Goal: Task Accomplishment & Management: Complete application form

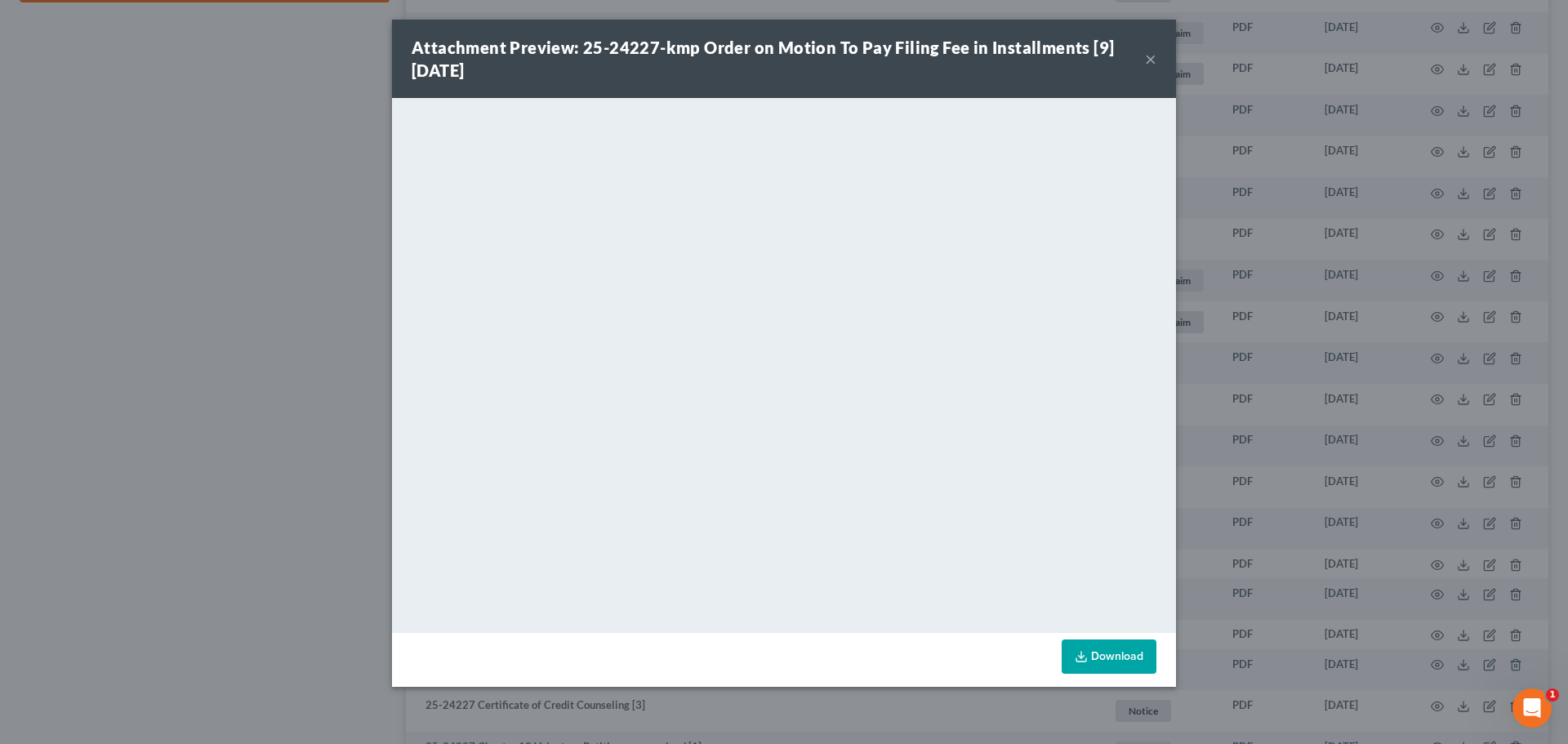
click at [1153, 60] on button "×" at bounding box center [1150, 59] width 12 height 20
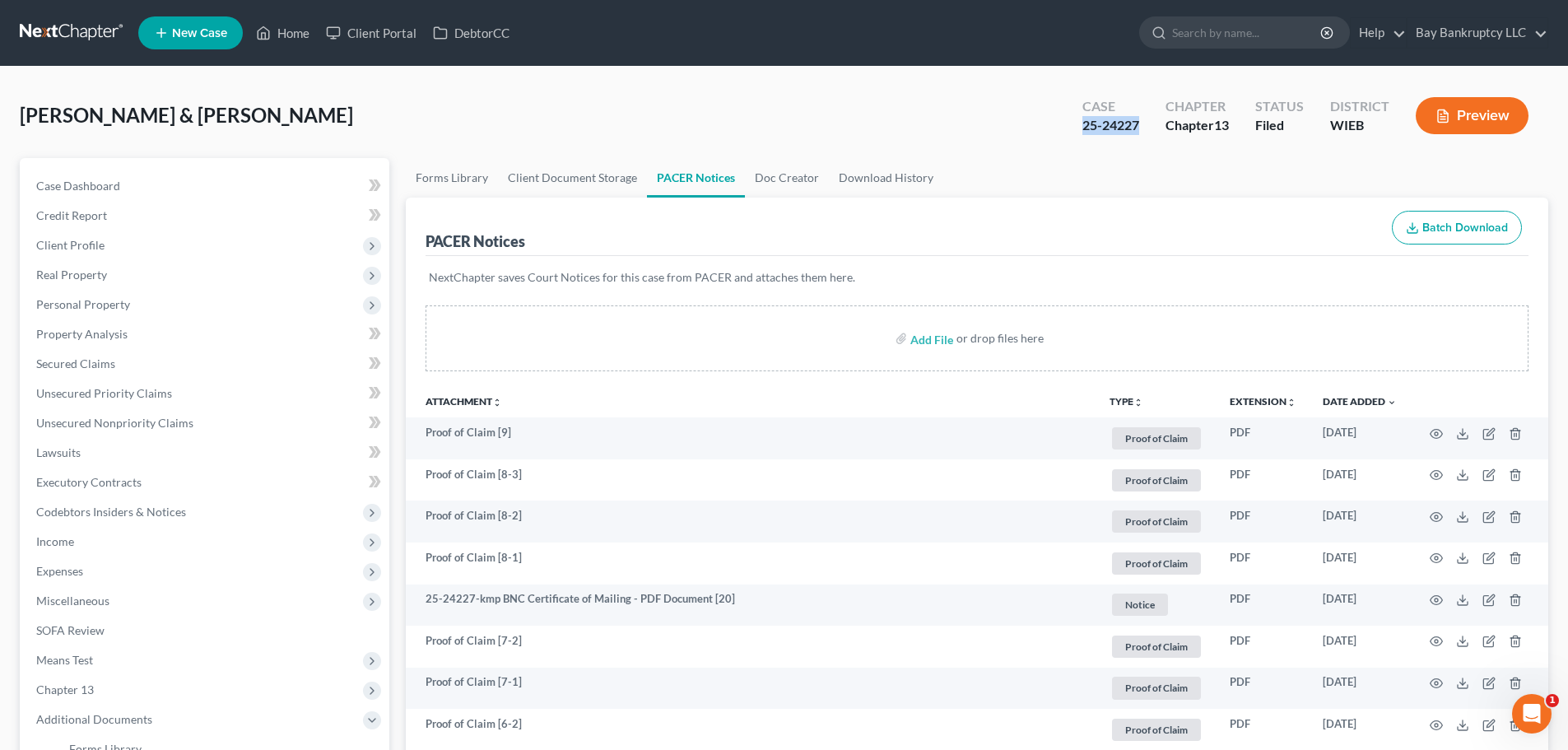
drag, startPoint x: 1079, startPoint y: 134, endPoint x: 1137, endPoint y: 138, distance: 58.1
click at [1137, 138] on div "Case 25-24227" at bounding box center [1111, 117] width 83 height 49
copy div "25-24227"
drag, startPoint x: 1032, startPoint y: 138, endPoint x: 1051, endPoint y: 137, distance: 19.0
click at [1032, 138] on div "[PERSON_NAME] & [PERSON_NAME] Upgraded Case 25-24227 Chapter Chapter 13 Status …" at bounding box center [784, 122] width 1529 height 72
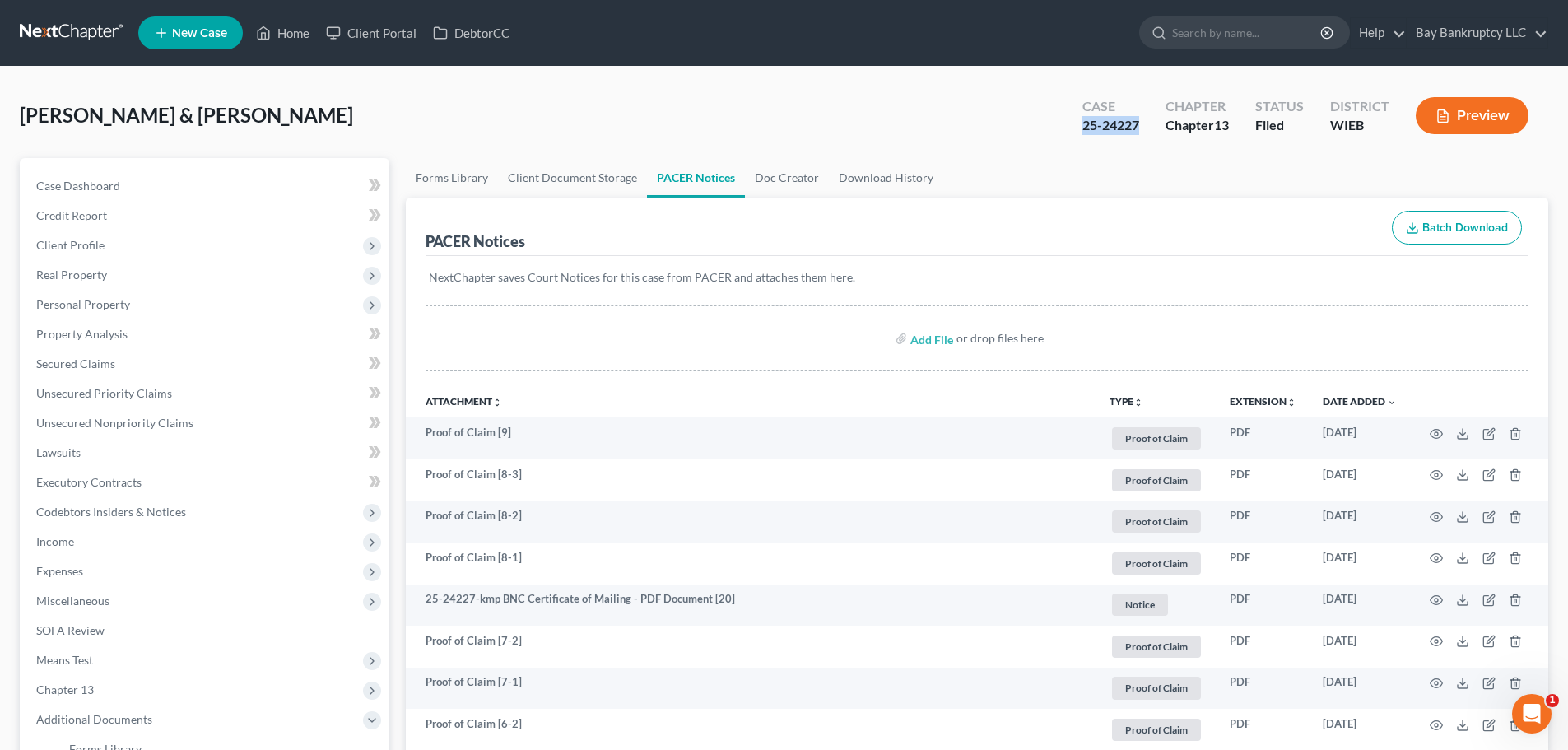
drag, startPoint x: 1107, startPoint y: 135, endPoint x: 1146, endPoint y: 141, distance: 39.5
click at [1149, 138] on div "Case 25-24227" at bounding box center [1111, 117] width 83 height 49
click at [1045, 153] on div "[PERSON_NAME] & [PERSON_NAME] Upgraded Case 25-24227 Chapter Chapter 13 Status …" at bounding box center [784, 122] width 1529 height 72
drag, startPoint x: 1081, startPoint y: 135, endPoint x: 1139, endPoint y: 139, distance: 58.1
click at [1139, 139] on div "Case 25-24227" at bounding box center [1111, 117] width 83 height 49
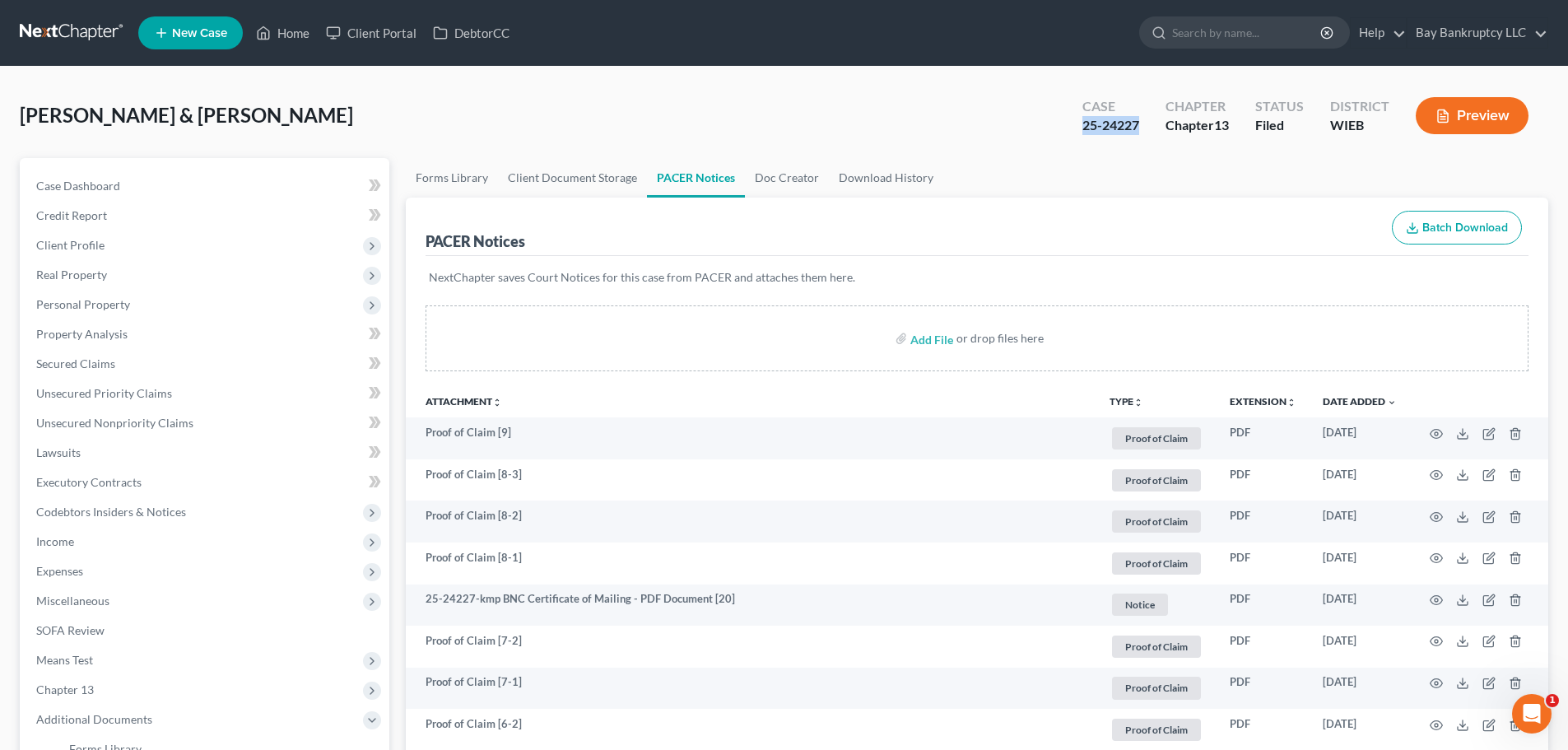
copy div "25-24227"
click at [82, 367] on span "Secured Claims" at bounding box center [76, 363] width 79 height 14
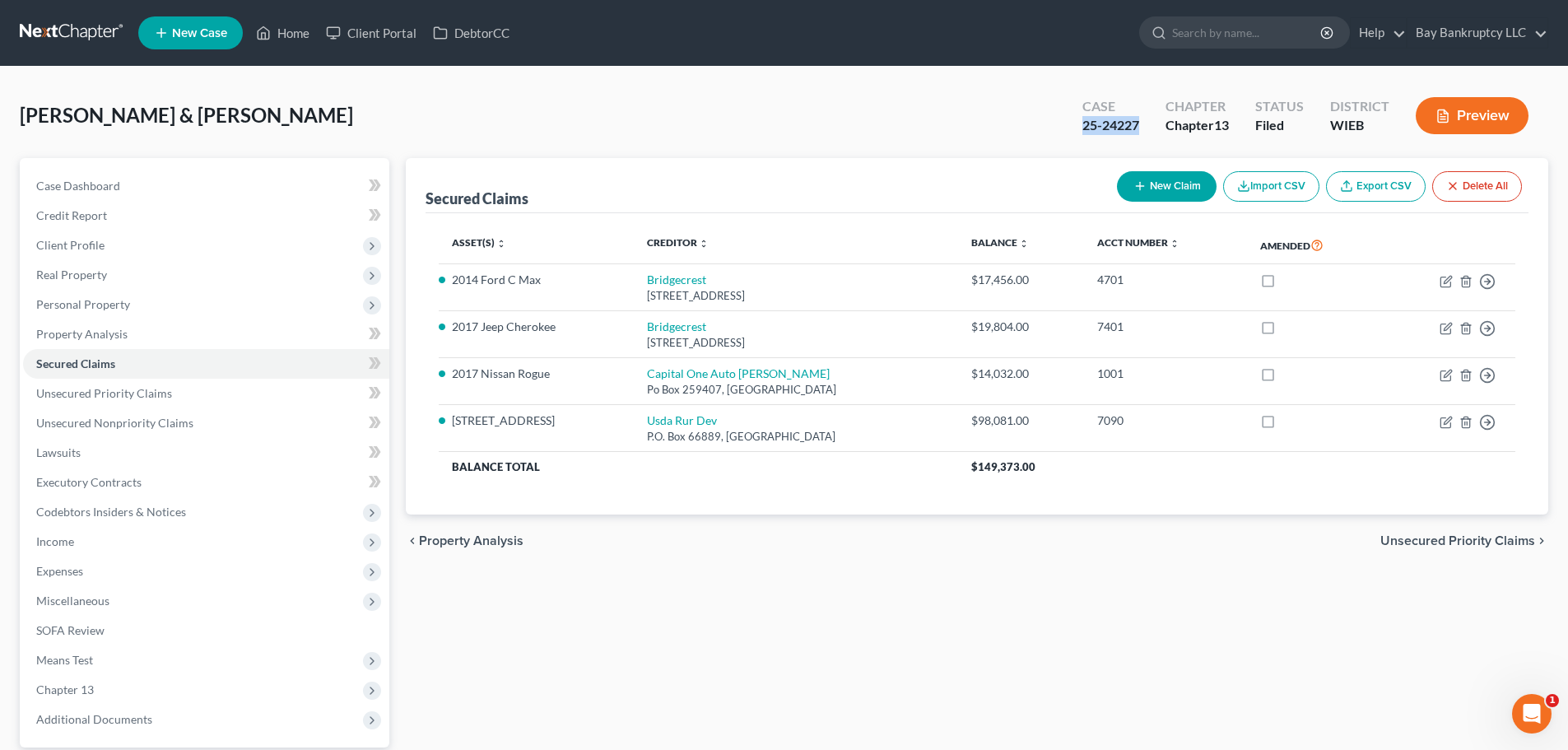
click at [987, 125] on div "[PERSON_NAME] & [PERSON_NAME] Upgraded Case 25-24227 Chapter Chapter 13 Status …" at bounding box center [784, 122] width 1529 height 72
drag, startPoint x: 1078, startPoint y: 133, endPoint x: 1141, endPoint y: 130, distance: 63.1
click at [1141, 130] on div "Case 25-24227" at bounding box center [1111, 117] width 83 height 49
copy div "25-24227"
drag, startPoint x: 785, startPoint y: 117, endPoint x: 794, endPoint y: 120, distance: 9.5
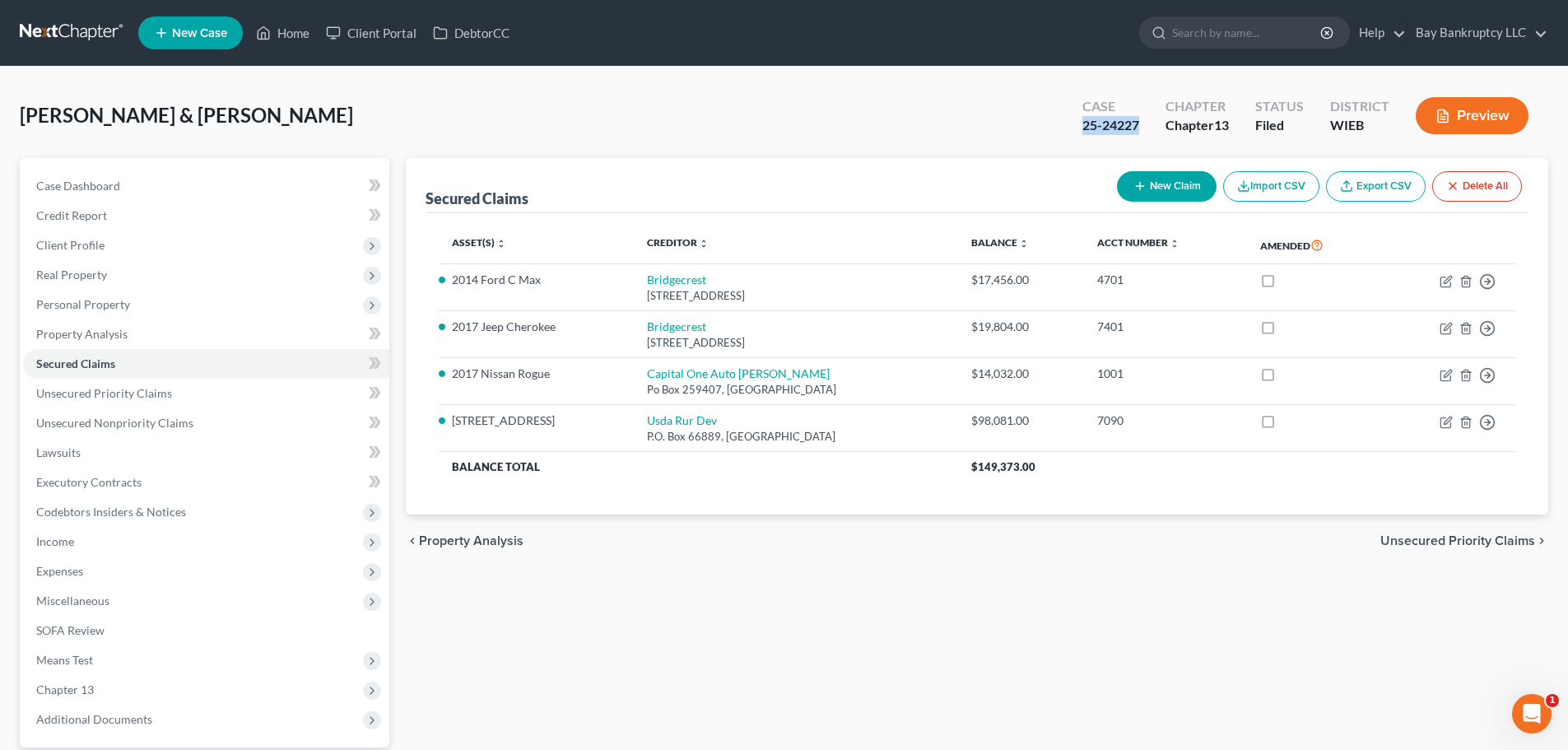
click at [785, 117] on div "[PERSON_NAME] & [PERSON_NAME] Upgraded Case 25-24227 Chapter Chapter 13 Status …" at bounding box center [784, 122] width 1529 height 72
drag, startPoint x: 1076, startPoint y: 134, endPoint x: 1146, endPoint y: 134, distance: 70.0
click at [1146, 134] on div "Case 25-24227" at bounding box center [1111, 117] width 83 height 49
copy div "25-24227"
click at [104, 541] on span "Income" at bounding box center [206, 542] width 367 height 29
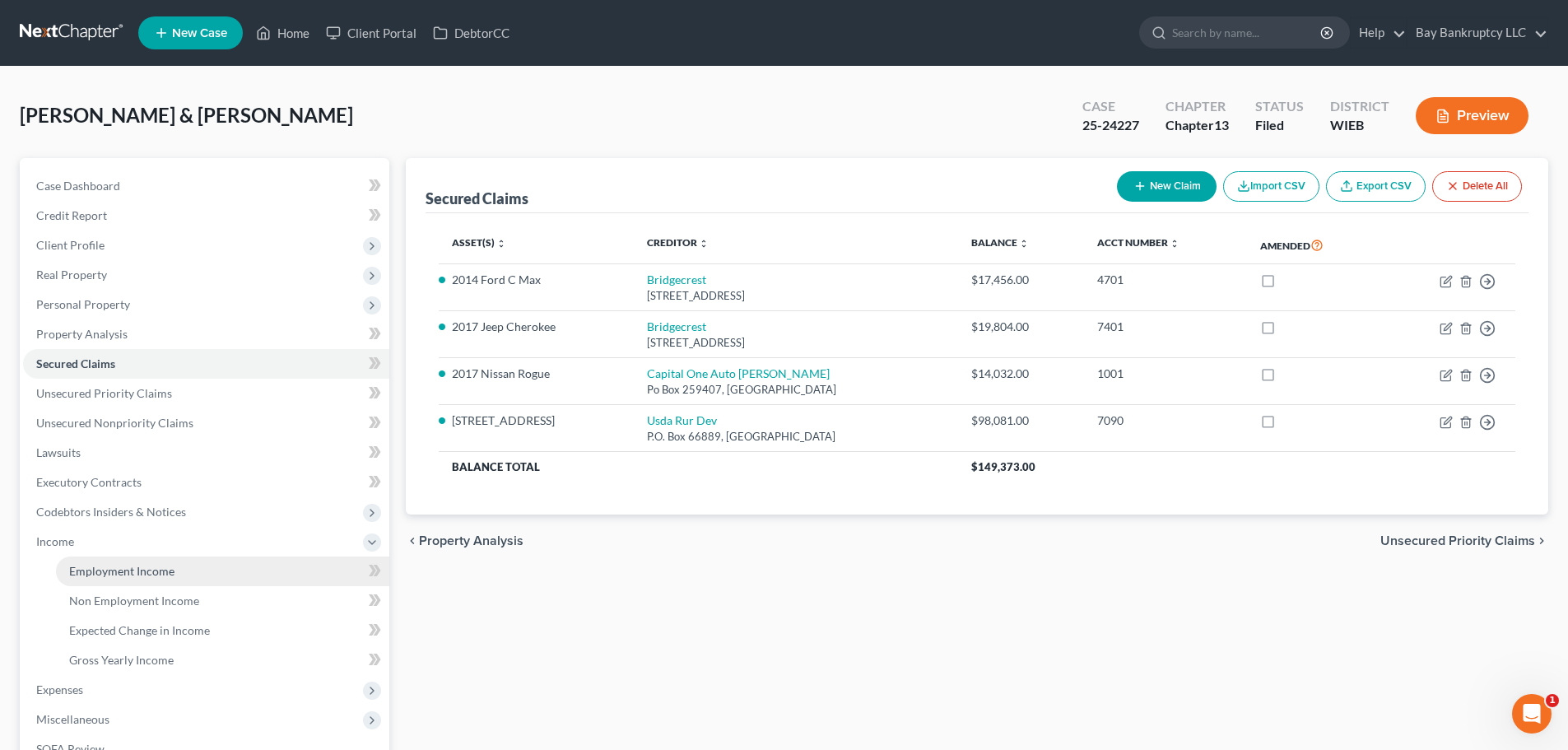
click at [113, 565] on span "Employment Income" at bounding box center [121, 570] width 105 height 14
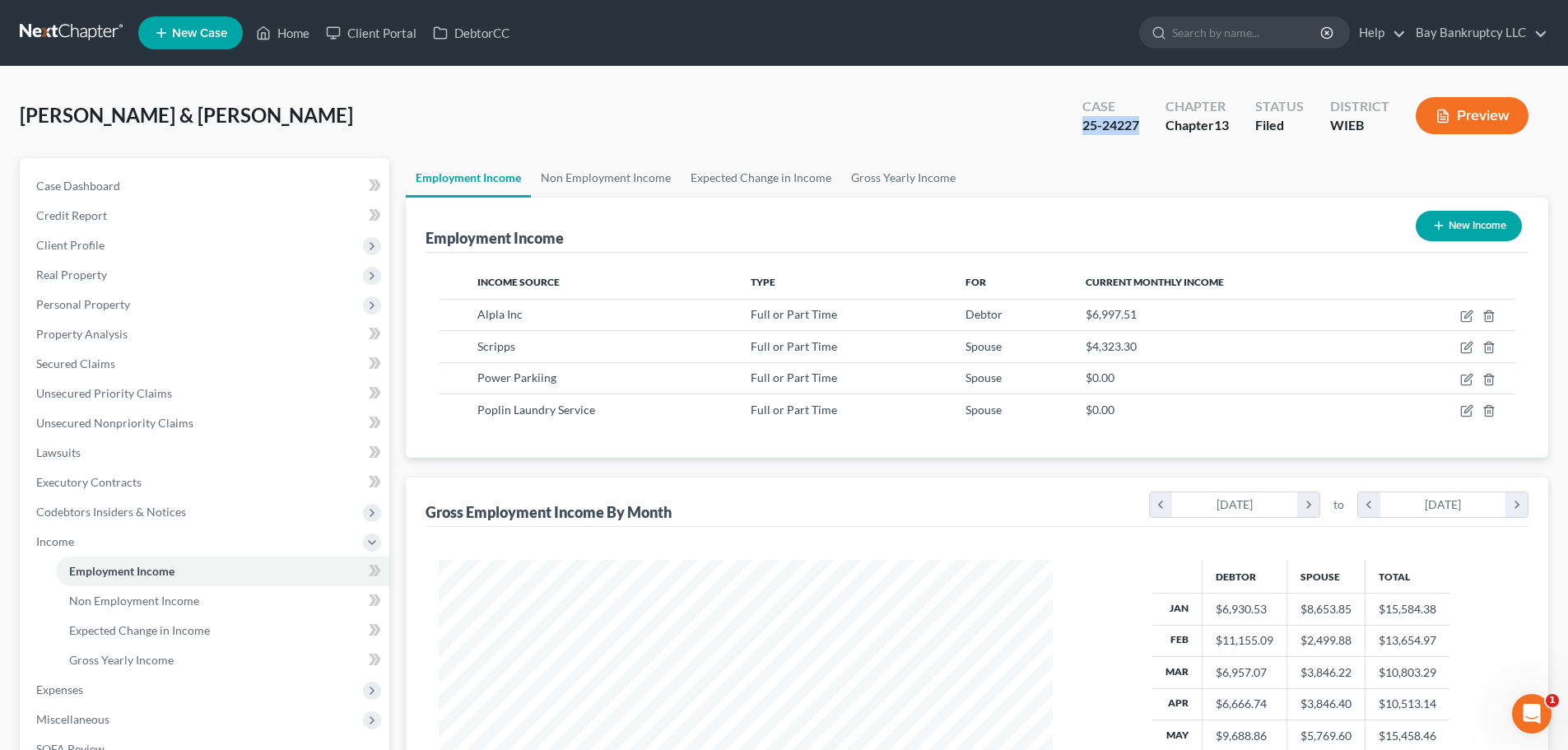
drag, startPoint x: 1080, startPoint y: 127, endPoint x: 1139, endPoint y: 129, distance: 59.0
click at [1139, 129] on div "25-24227" at bounding box center [1111, 126] width 57 height 19
copy div "25-24227"
click at [80, 246] on span "Client Profile" at bounding box center [71, 245] width 69 height 14
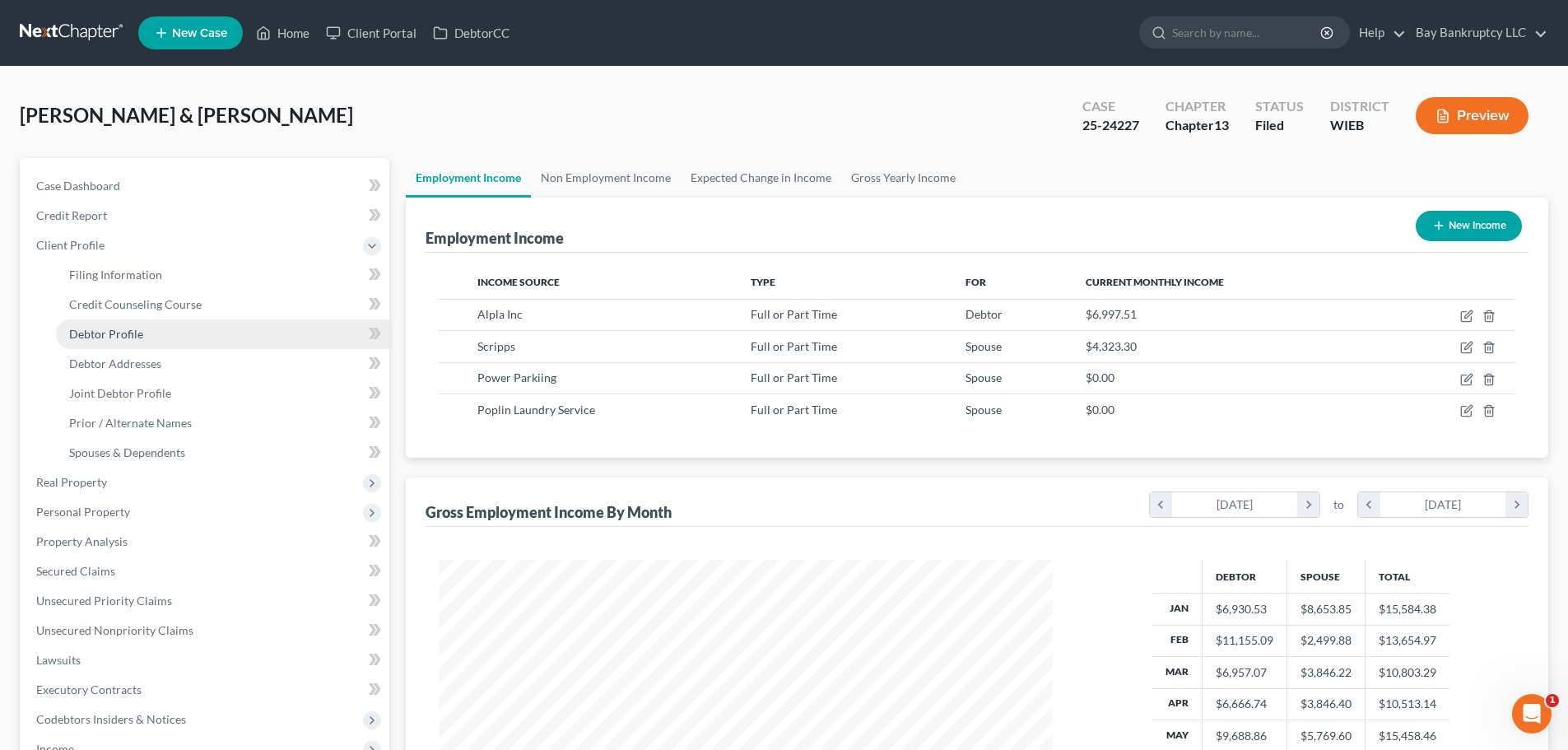
click at [93, 327] on span "Debtor Profile" at bounding box center [105, 334] width 74 height 14
select select "1"
select select "4"
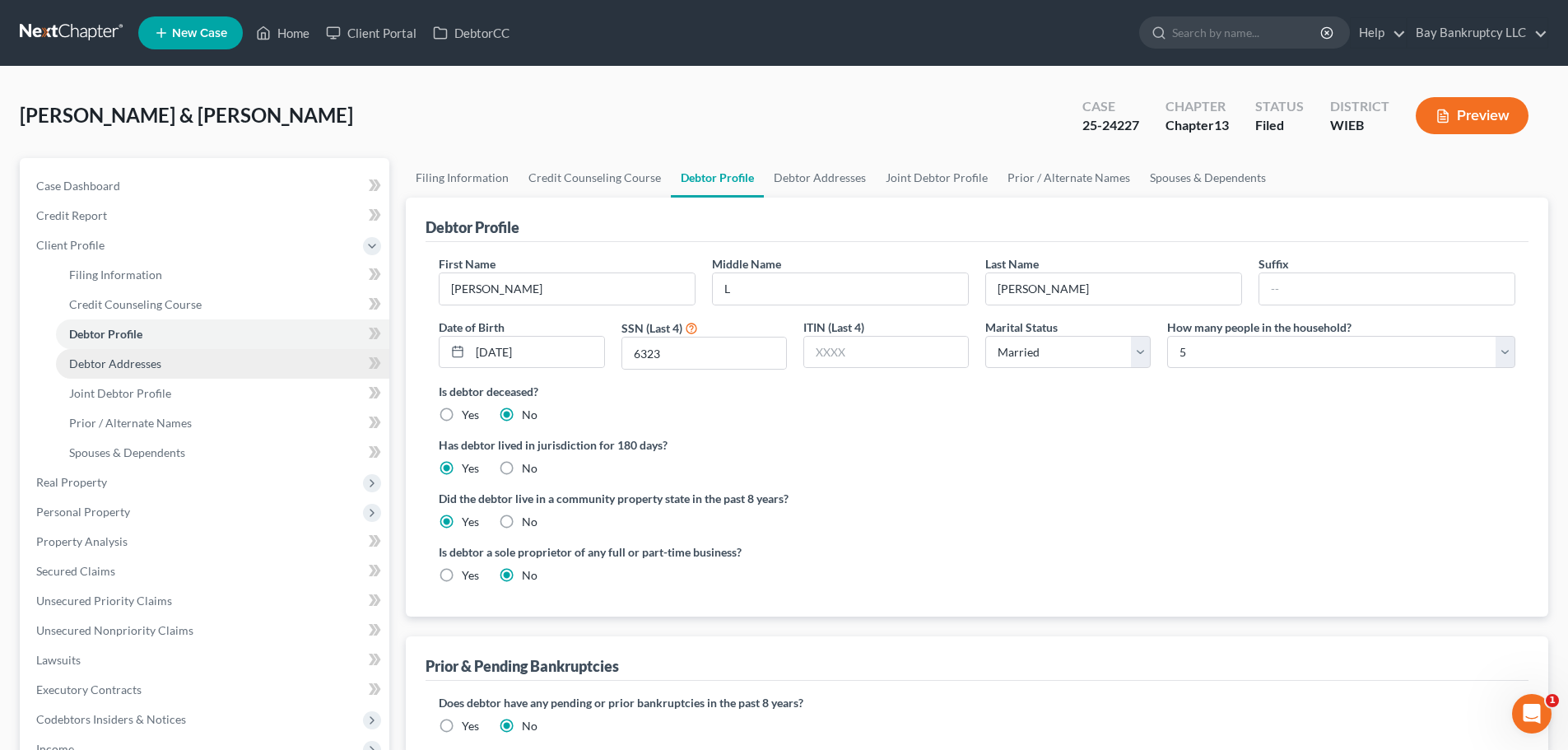
radio input "true"
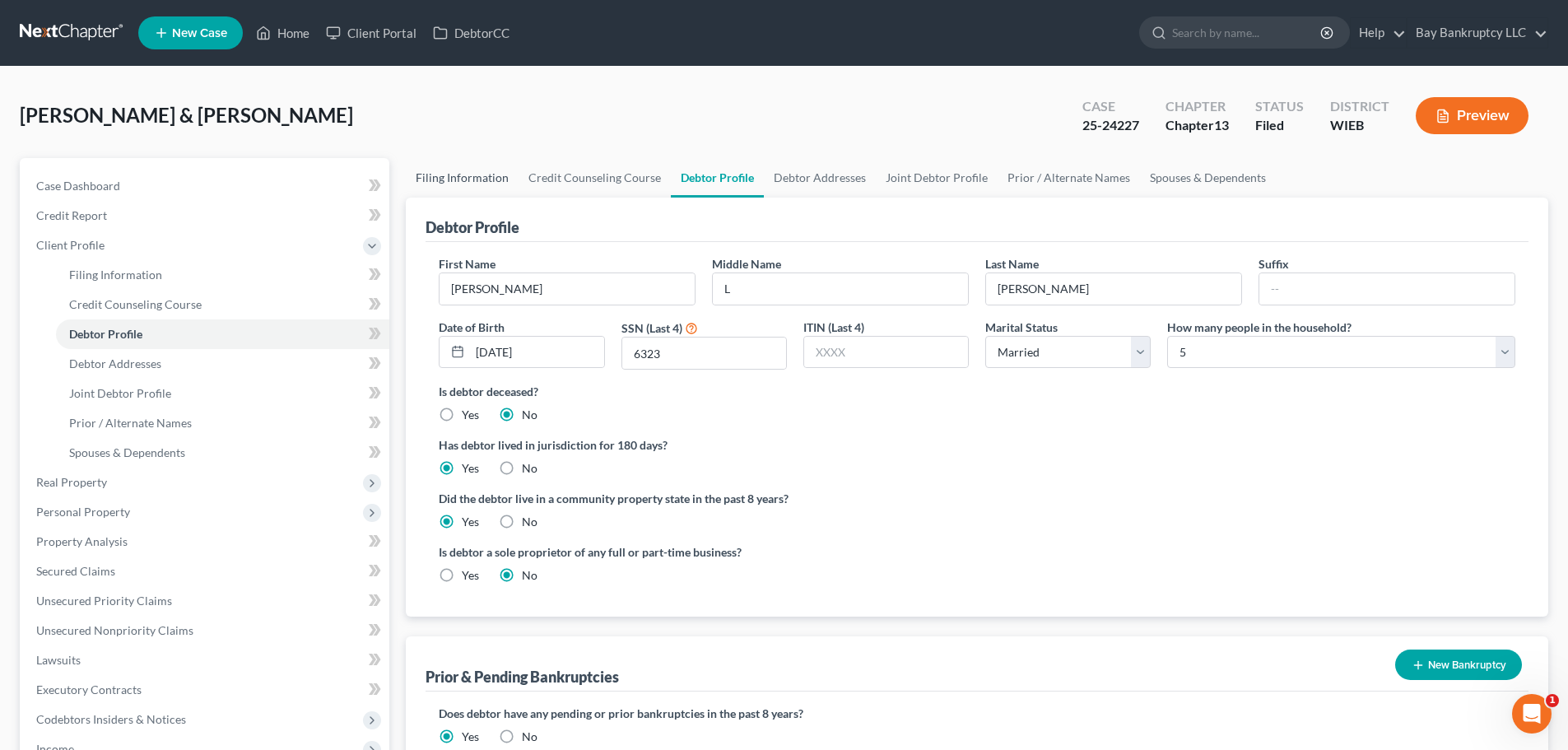
click at [441, 181] on link "Filing Information" at bounding box center [462, 177] width 113 height 39
select select "1"
select select "3"
select select "90"
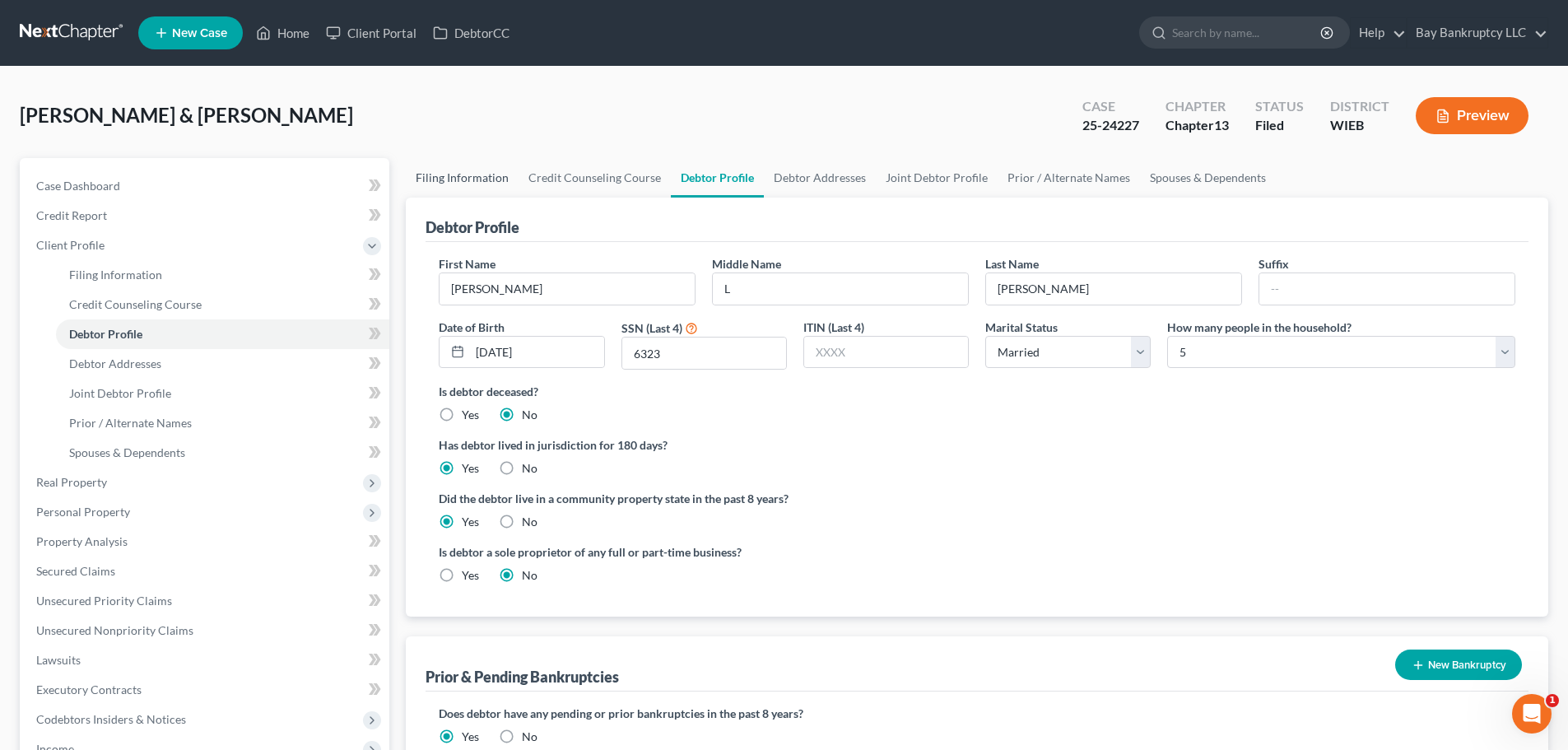
select select "0"
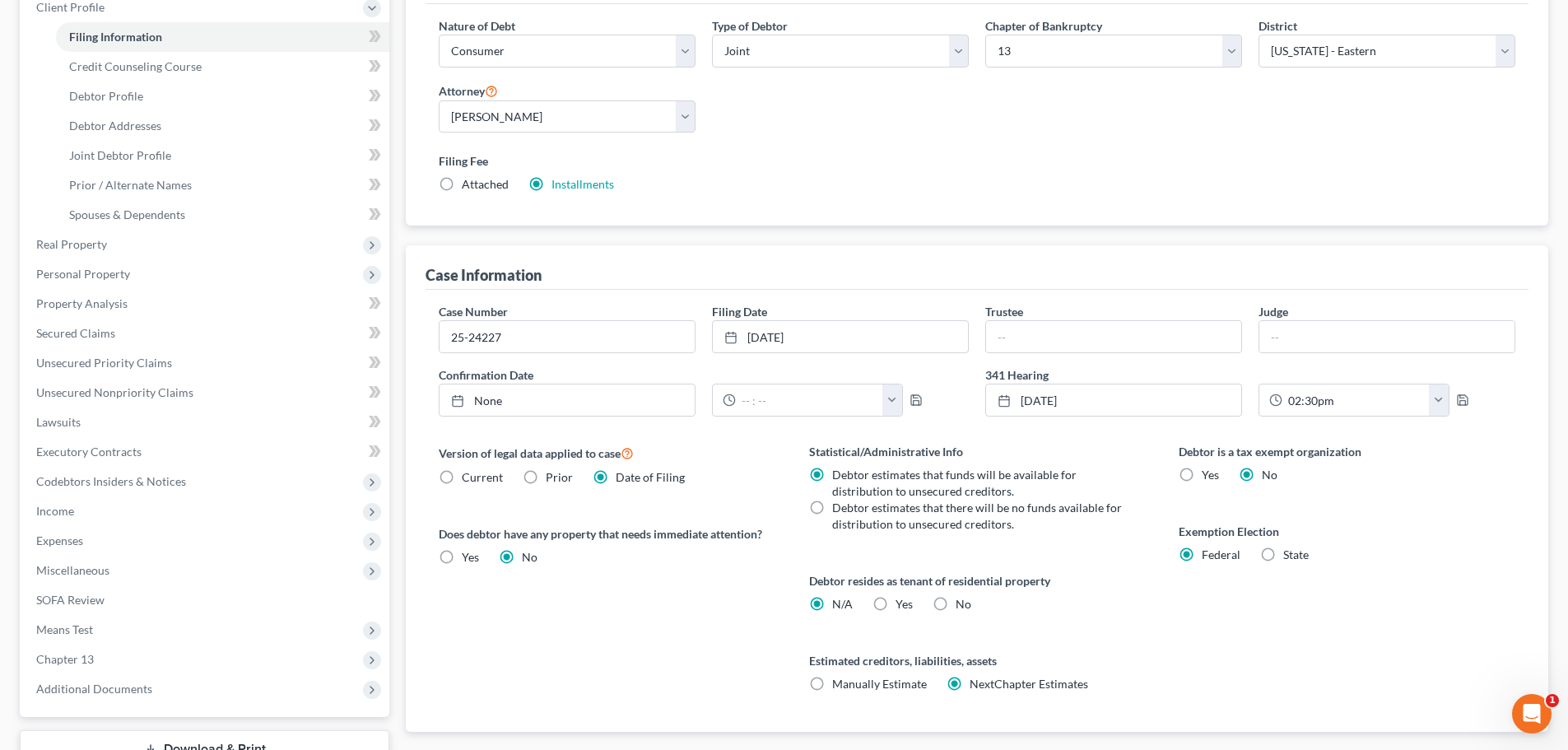
scroll to position [33, 0]
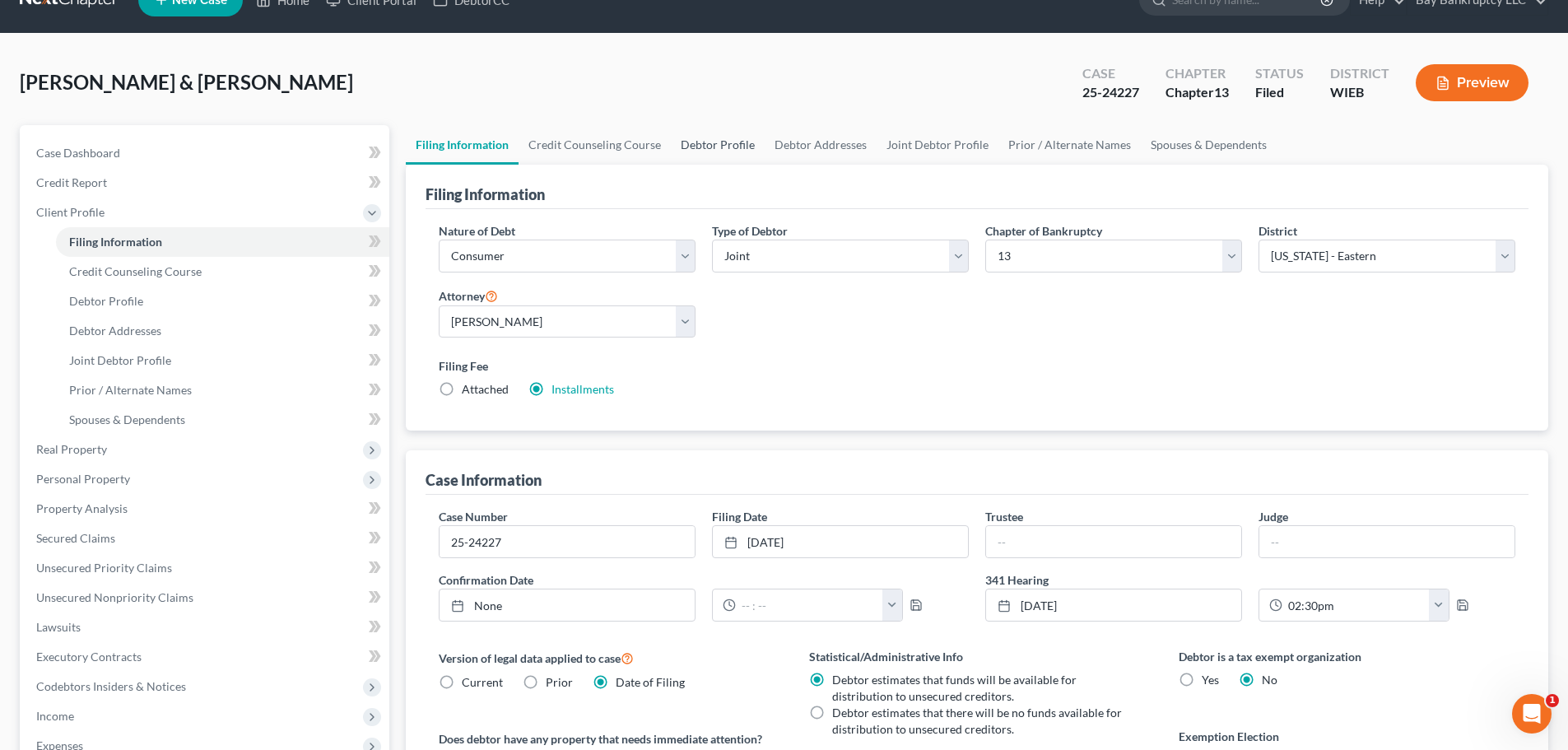
click at [709, 148] on link "Debtor Profile" at bounding box center [718, 145] width 93 height 39
select select "1"
select select "4"
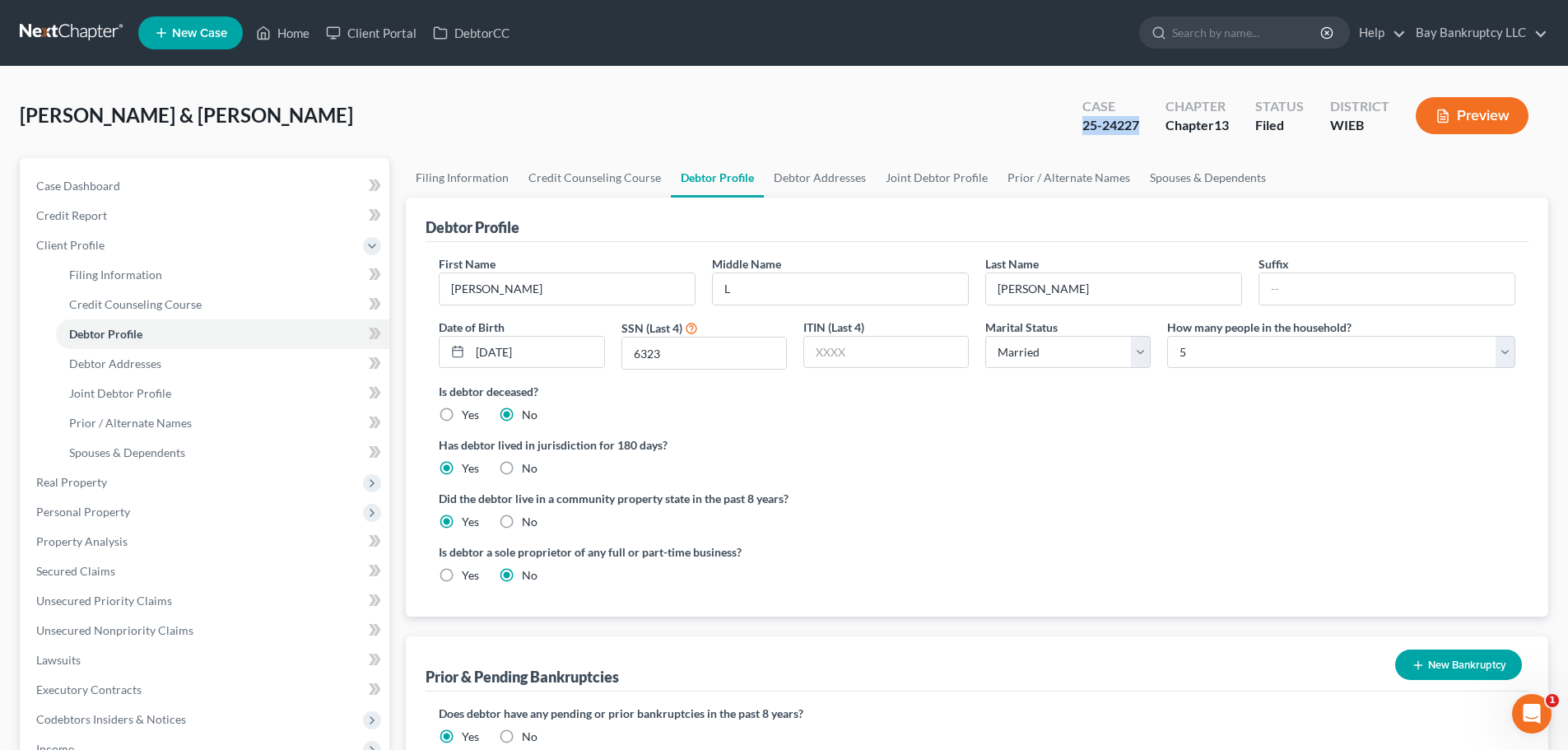
drag, startPoint x: 1079, startPoint y: 131, endPoint x: 1142, endPoint y: 128, distance: 63.1
click at [1142, 128] on div "Case 25-24227" at bounding box center [1111, 117] width 83 height 49
copy div "25-24227"
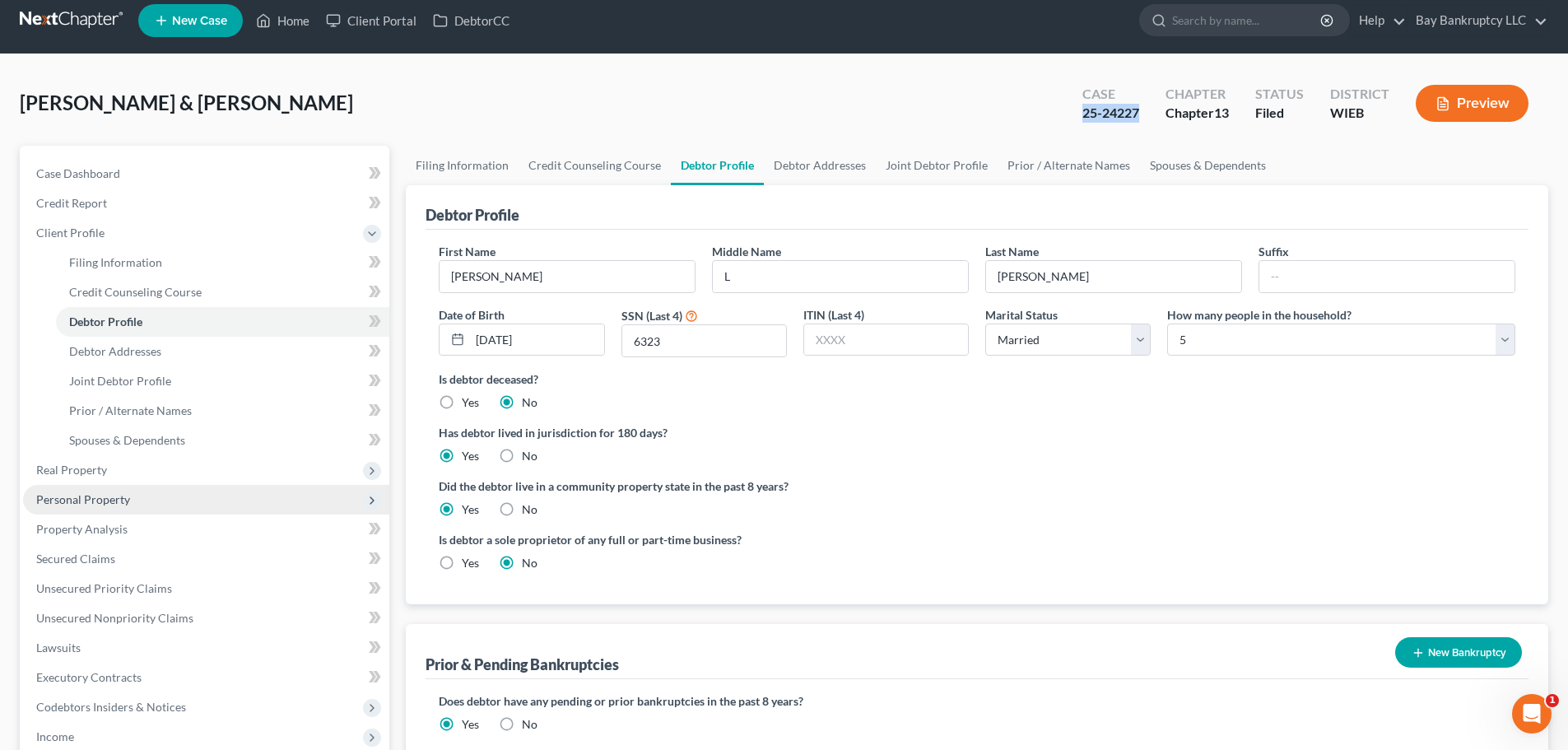
scroll to position [362, 0]
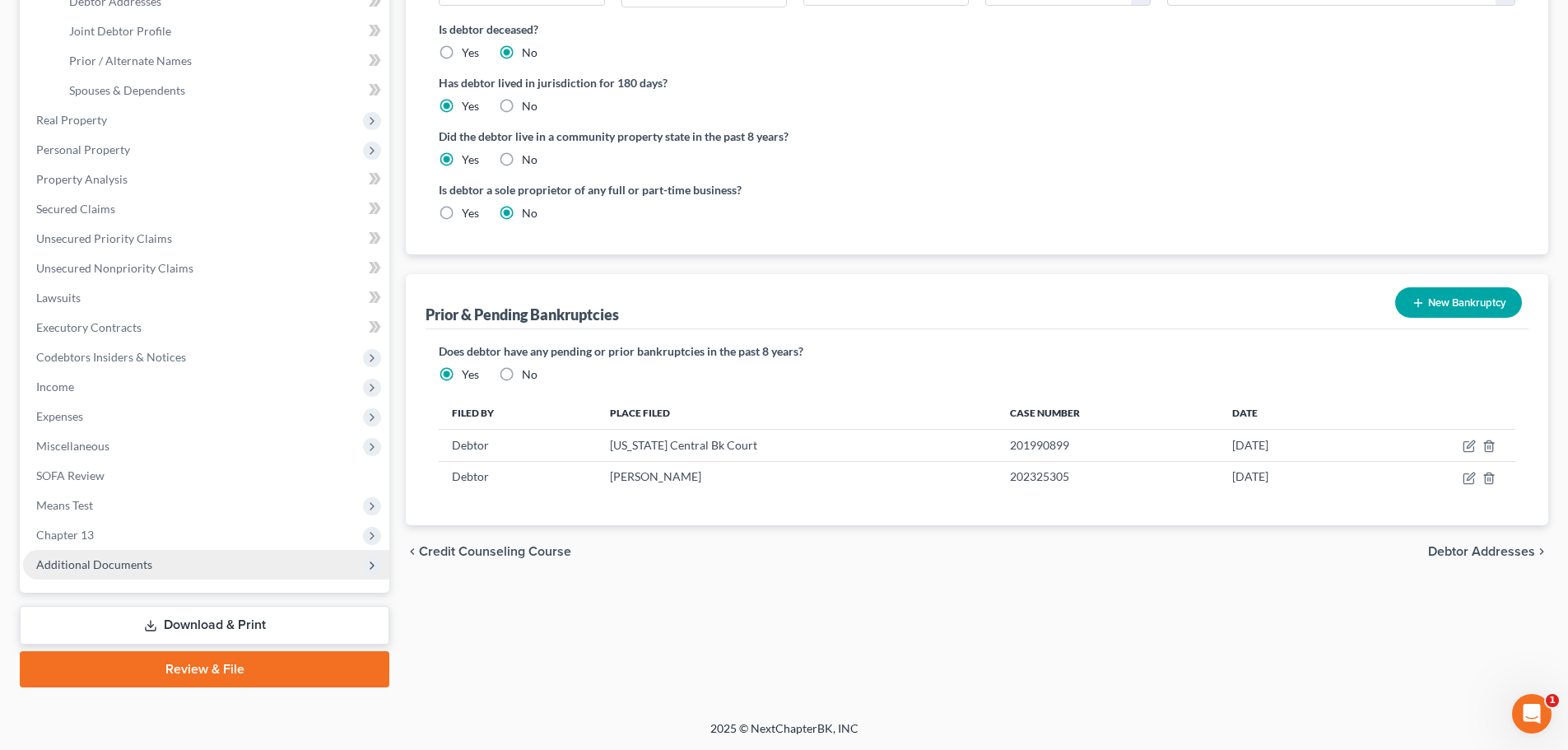
click at [126, 569] on span "Additional Documents" at bounding box center [94, 564] width 116 height 14
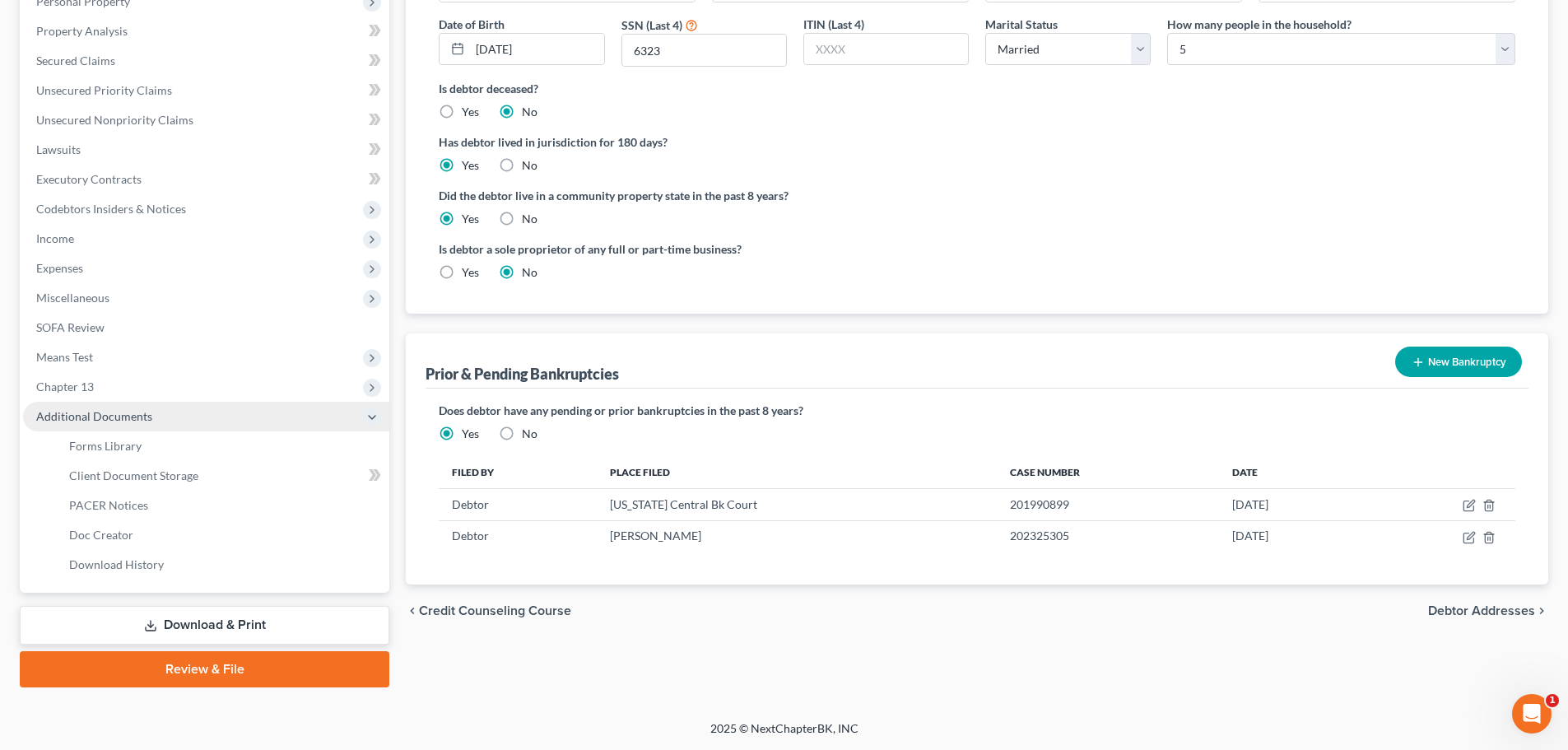
scroll to position [303, 0]
click at [120, 506] on span "PACER Notices" at bounding box center [108, 504] width 79 height 14
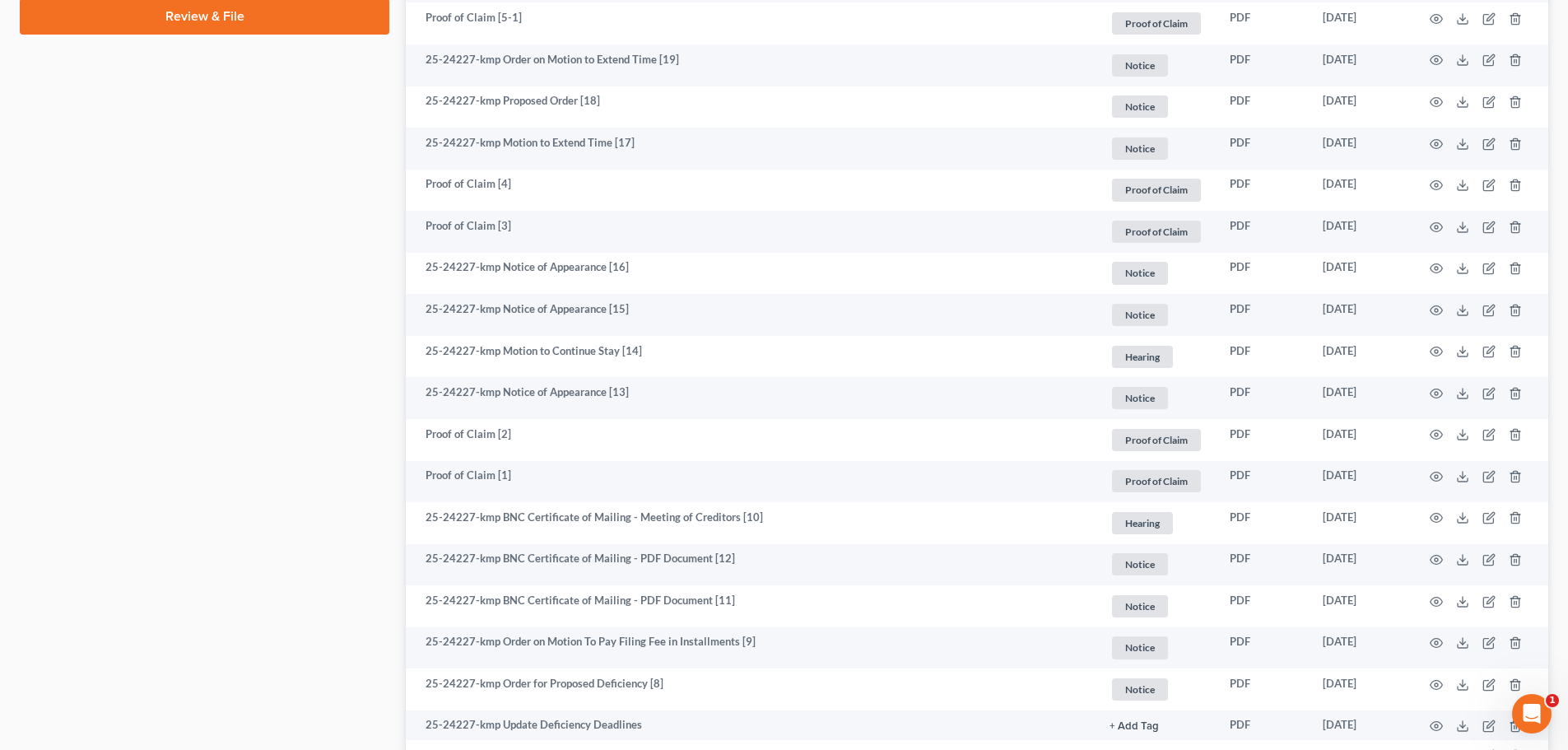
scroll to position [1071, 0]
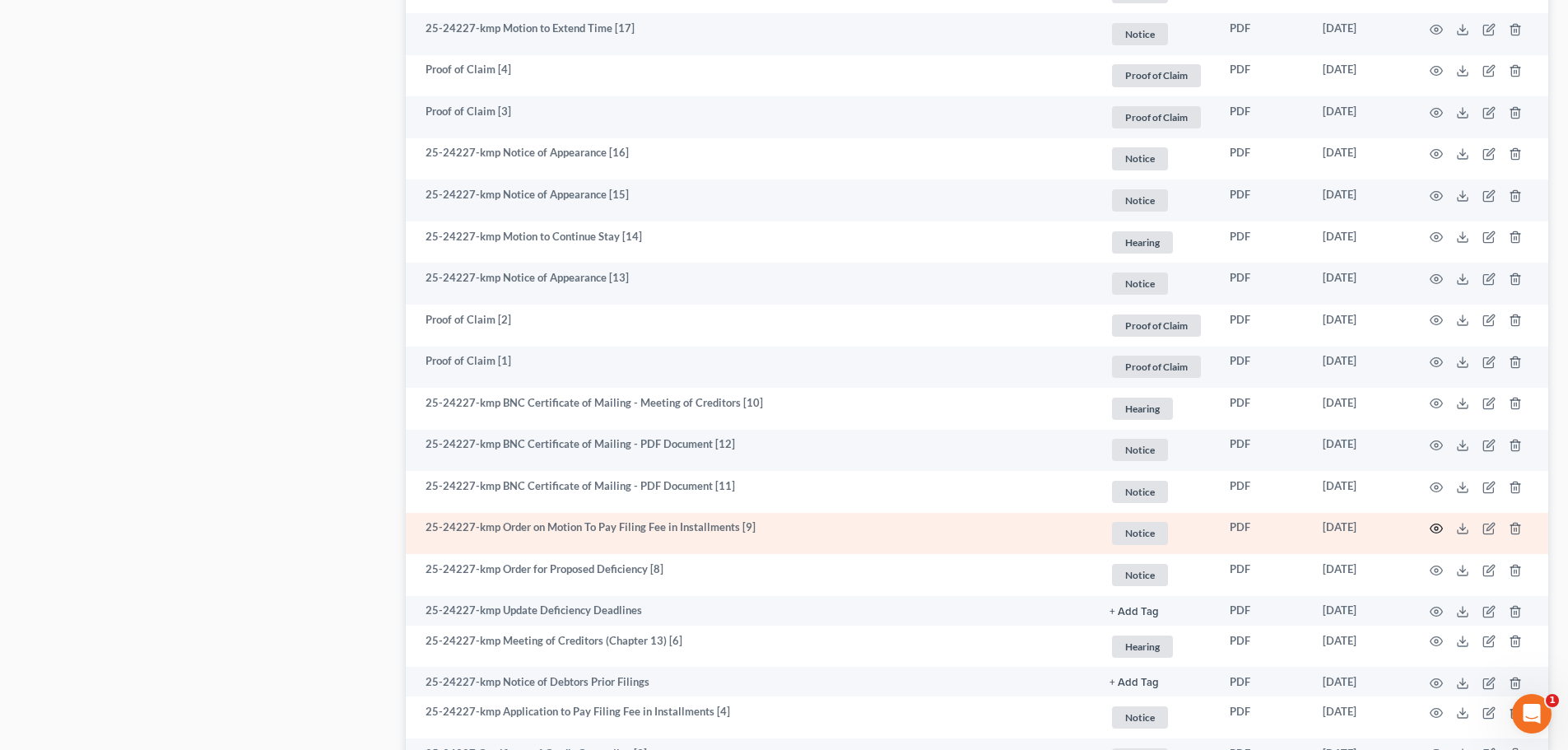
click at [1434, 527] on icon "button" at bounding box center [1436, 529] width 13 height 13
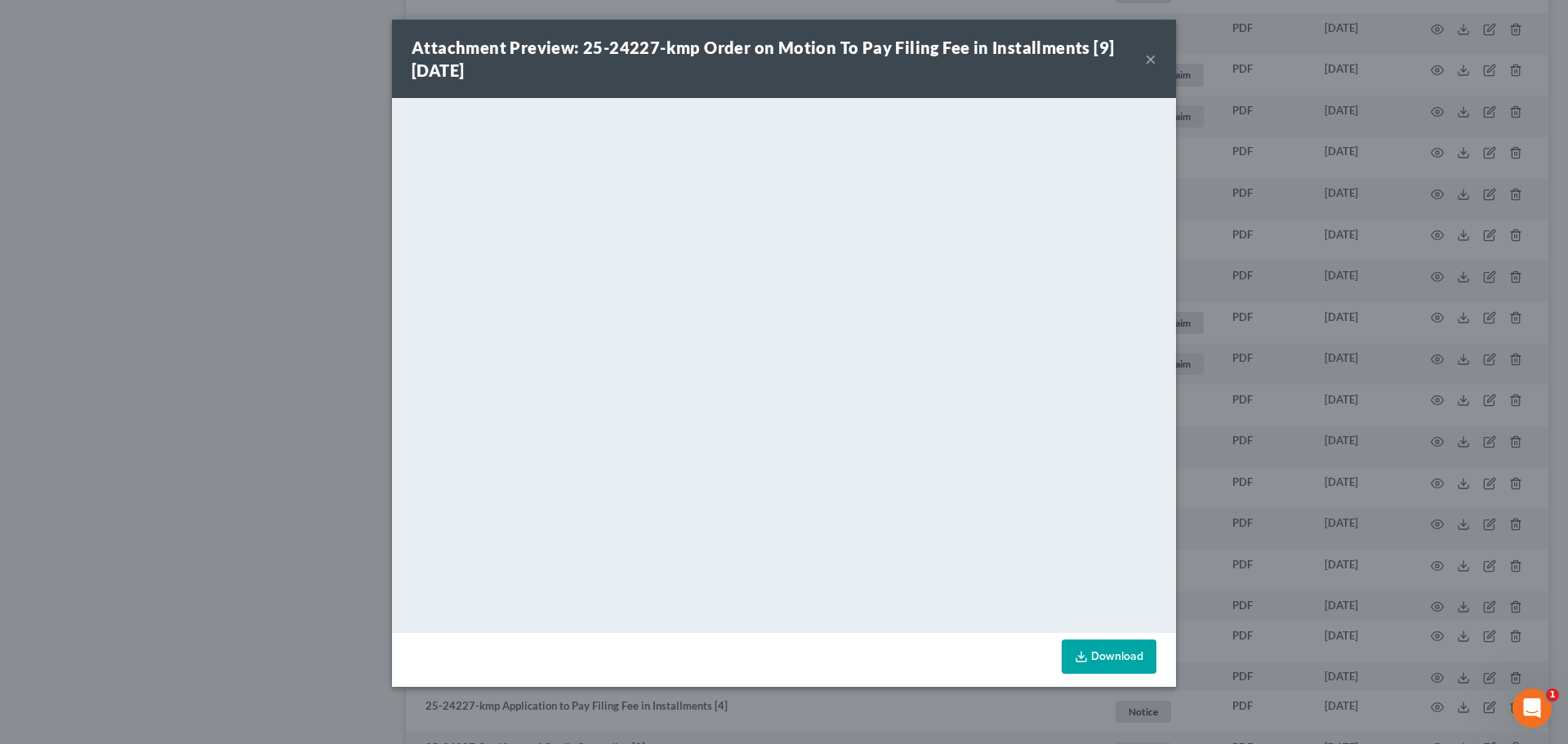
click at [1109, 658] on link "Download" at bounding box center [1109, 657] width 95 height 35
click at [1153, 53] on button "×" at bounding box center [1150, 59] width 12 height 20
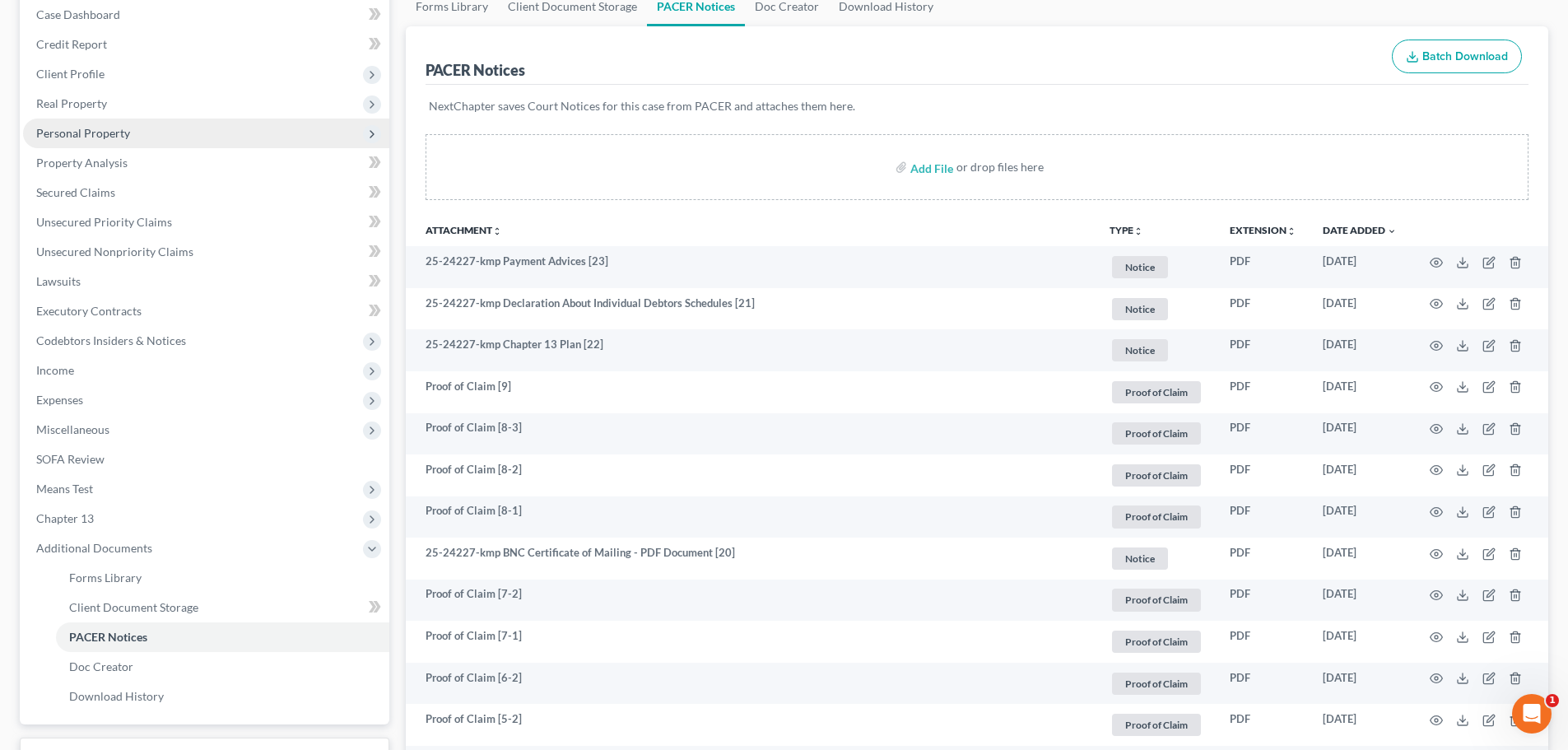
scroll to position [83, 0]
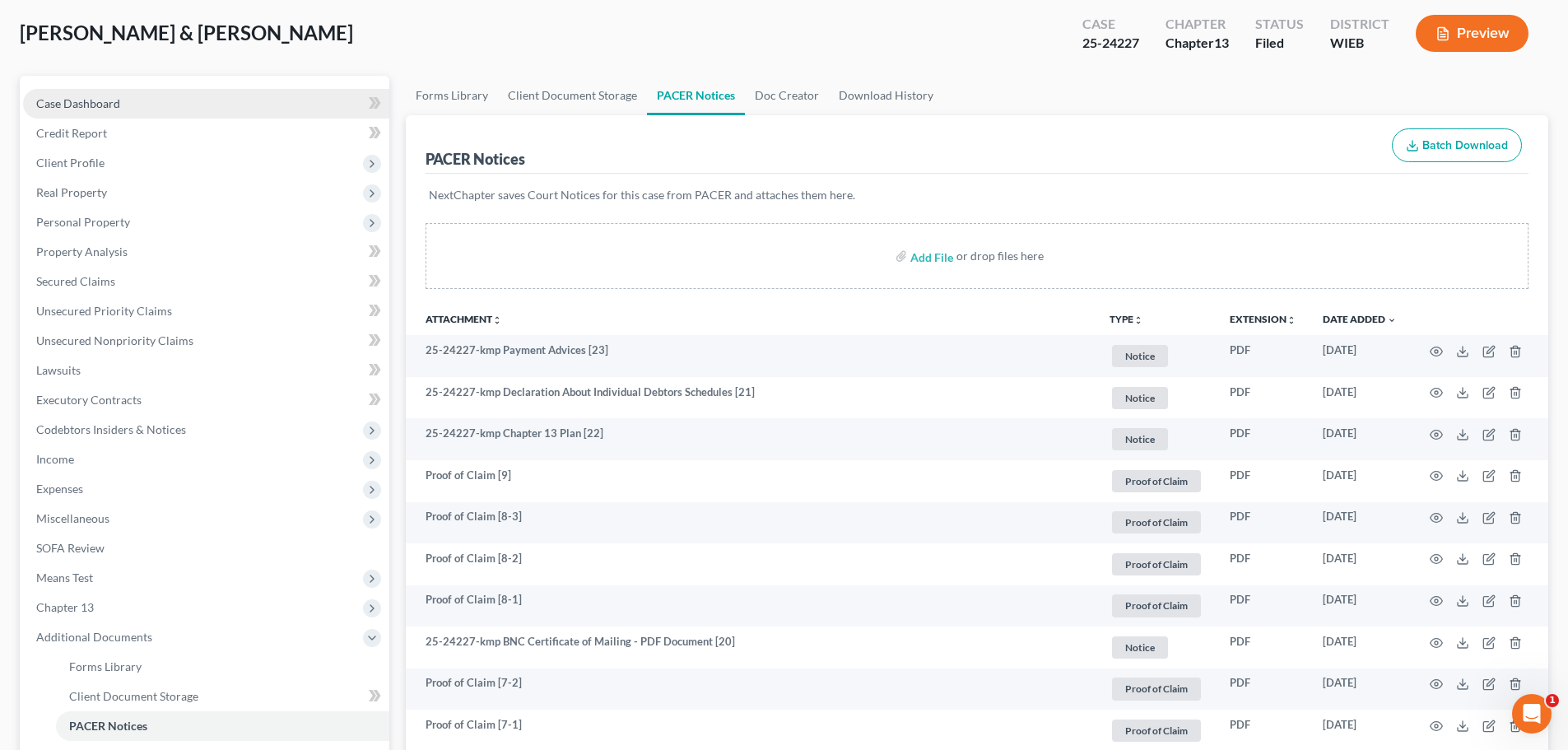
click at [89, 107] on span "Case Dashboard" at bounding box center [79, 103] width 84 height 14
select select "4"
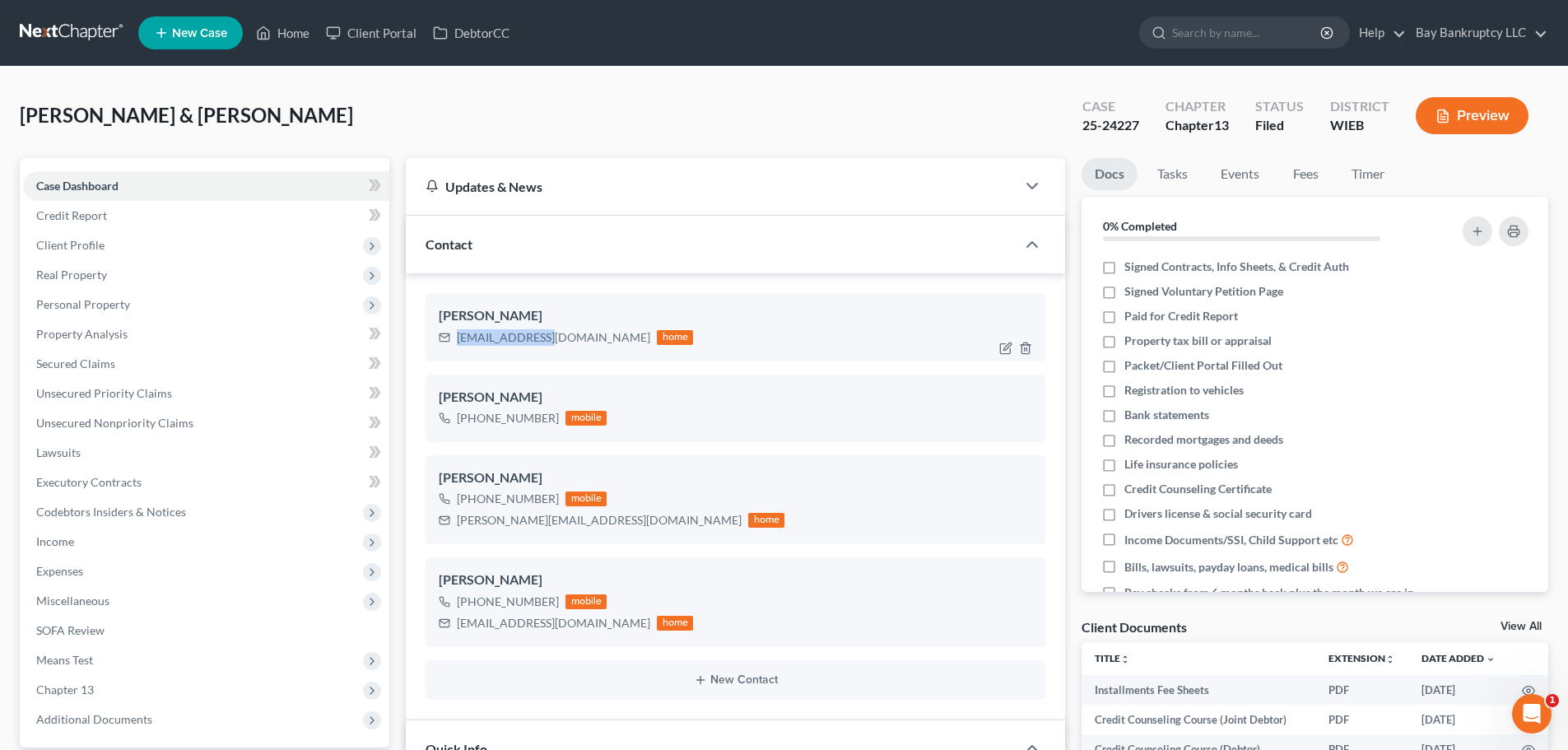
drag, startPoint x: 499, startPoint y: 347, endPoint x: 583, endPoint y: 345, distance: 84.0
click at [583, 345] on div "[EMAIL_ADDRESS][DOMAIN_NAME] home" at bounding box center [566, 337] width 255 height 21
drag, startPoint x: 458, startPoint y: 524, endPoint x: 601, endPoint y: 530, distance: 143.1
click at [601, 530] on div "[PERSON_NAME][EMAIL_ADDRESS][DOMAIN_NAME] home" at bounding box center [611, 520] width 345 height 21
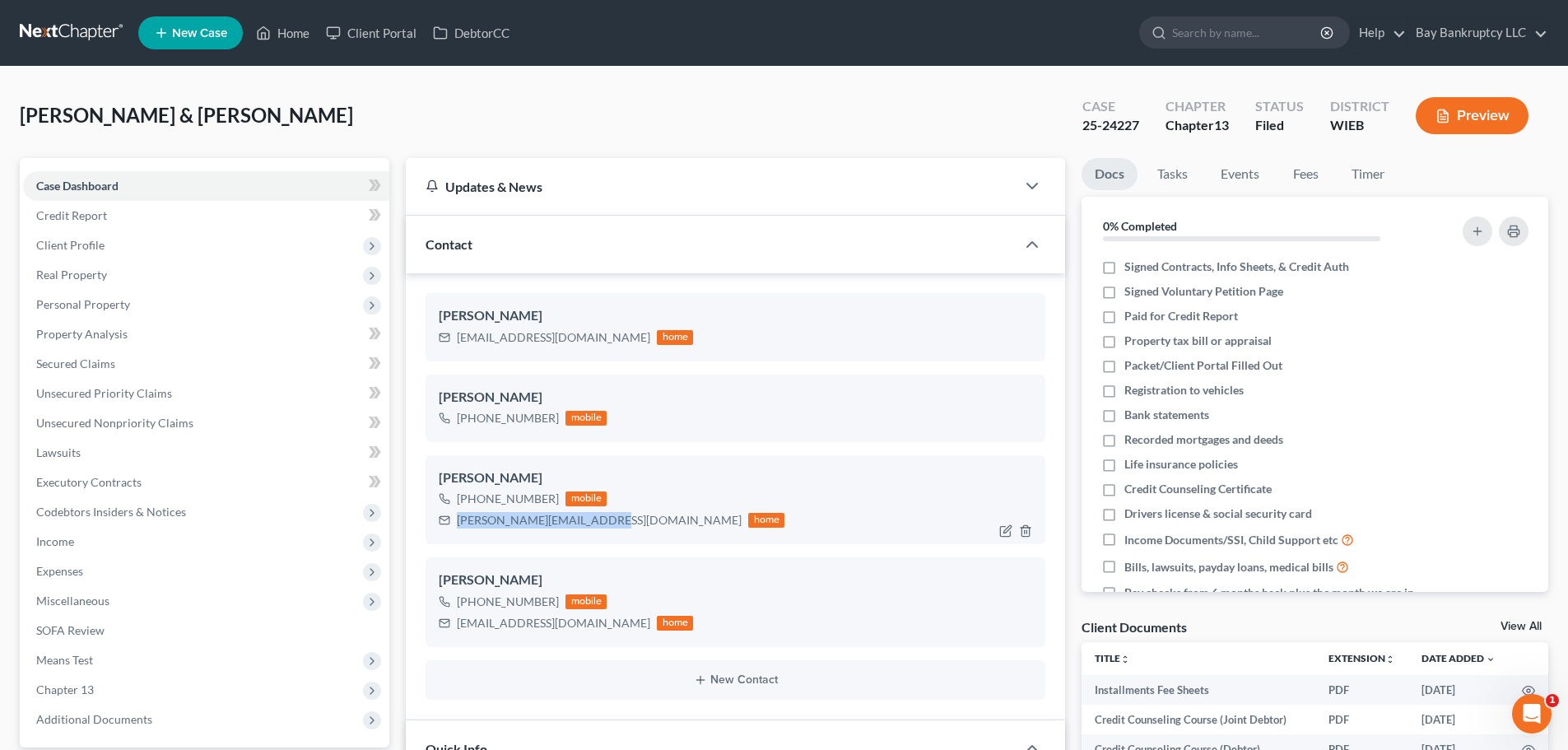
copy div "[PERSON_NAME][EMAIL_ADDRESS][DOMAIN_NAME]"
